Goal: Find specific page/section: Find specific page/section

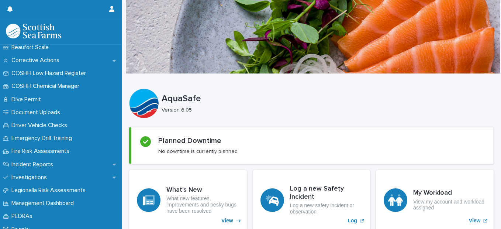
scroll to position [174, 0]
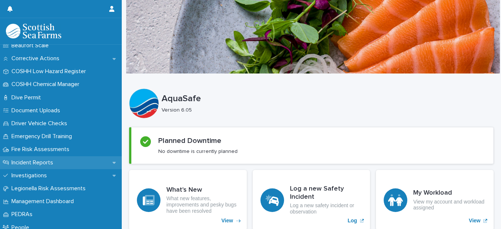
click at [112, 161] on icon at bounding box center [113, 162] width 3 height 5
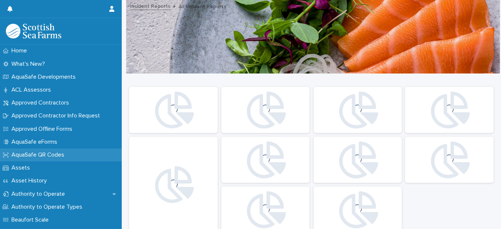
click at [108, 160] on div "AquaSafe QR Codes" at bounding box center [61, 154] width 122 height 13
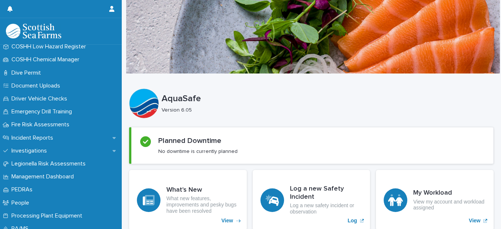
scroll to position [195, 0]
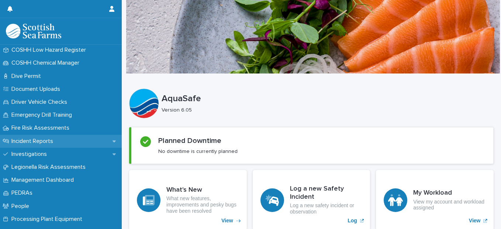
click at [41, 140] on p "Incident Reports" at bounding box center [33, 141] width 51 height 7
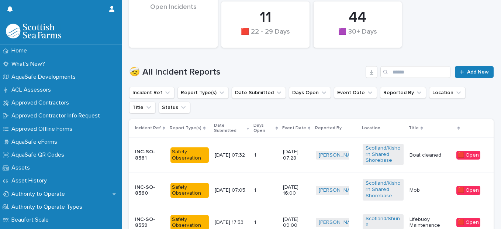
scroll to position [187, 0]
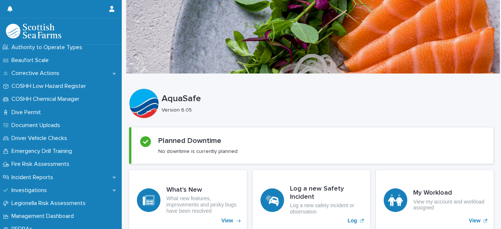
scroll to position [161, 0]
